Goal: Use online tool/utility: Utilize a website feature to perform a specific function

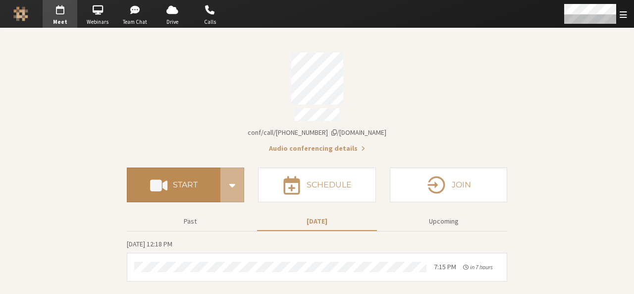
click at [201, 186] on button "Start" at bounding box center [174, 184] width 94 height 35
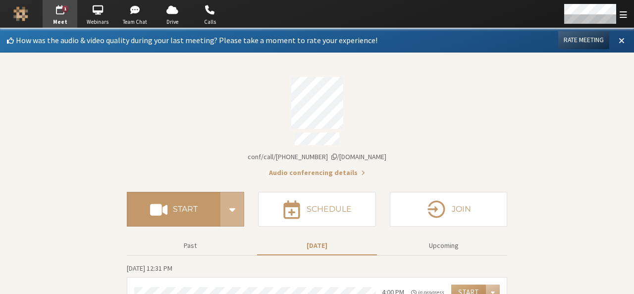
click at [617, 36] on button at bounding box center [622, 40] width 18 height 17
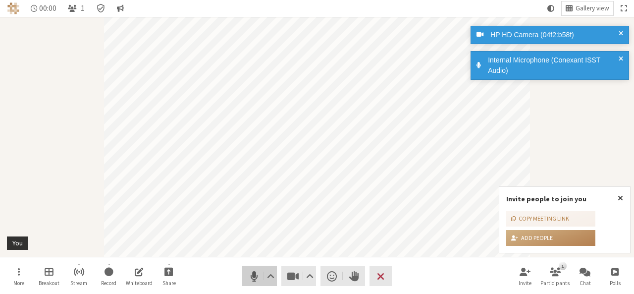
click at [244, 273] on button "Audio" at bounding box center [259, 275] width 35 height 20
click at [288, 275] on span "Stop video (Alt+V)" at bounding box center [293, 276] width 14 height 14
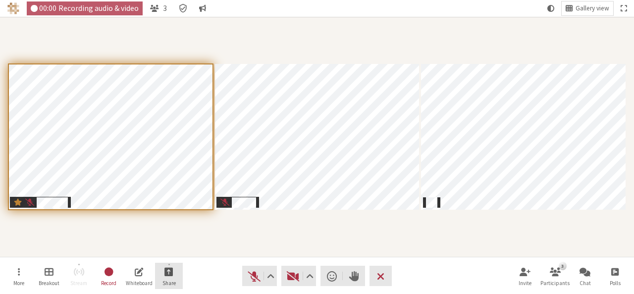
click at [171, 272] on span "Start sharing" at bounding box center [168, 270] width 9 height 11
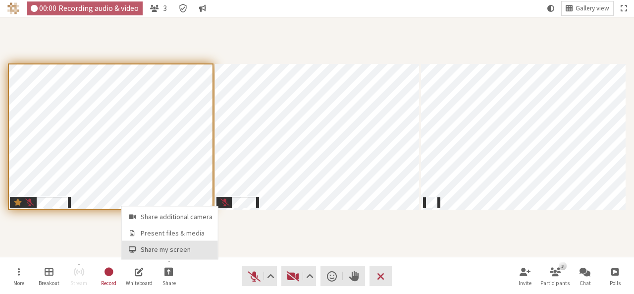
click at [170, 246] on span "Share my screen" at bounding box center [177, 249] width 72 height 7
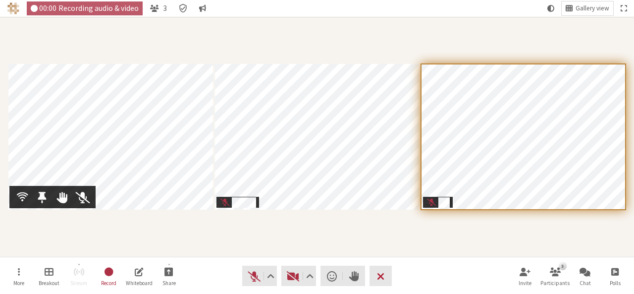
click at [380, 273] on span "End or leave meeting" at bounding box center [380, 276] width 7 height 14
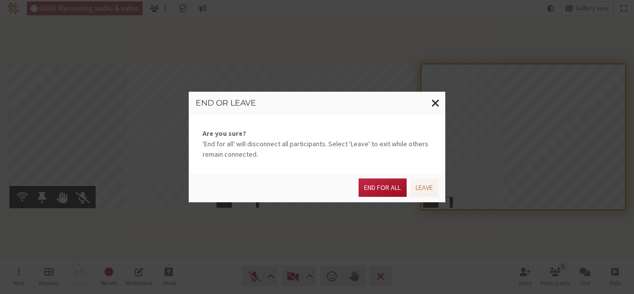
click at [369, 190] on button "End for all" at bounding box center [383, 187] width 48 height 18
